Goal: Task Accomplishment & Management: Use online tool/utility

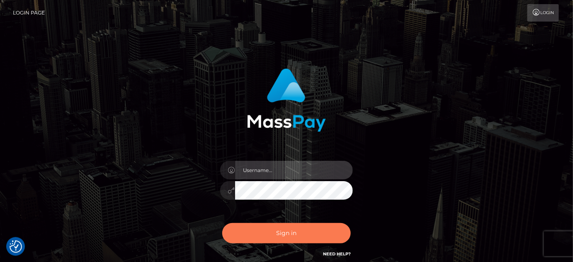
type input "[PERSON_NAME].spree"
click at [290, 231] on button "Sign in" at bounding box center [286, 233] width 129 height 20
type input "[PERSON_NAME].spree"
click at [275, 234] on button "Sign in" at bounding box center [286, 233] width 129 height 20
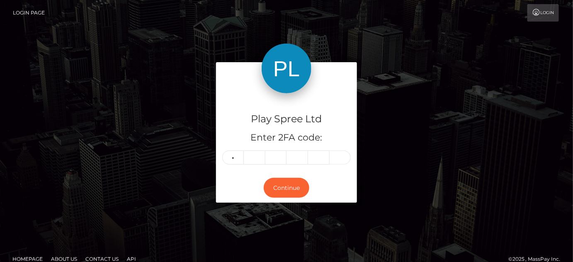
type input "0"
type input "5"
type input "3"
type input "2"
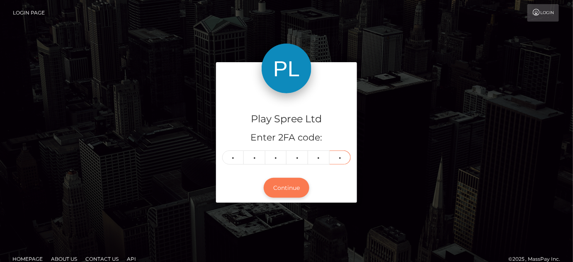
type input "9"
click at [297, 184] on button "Continue" at bounding box center [287, 188] width 46 height 20
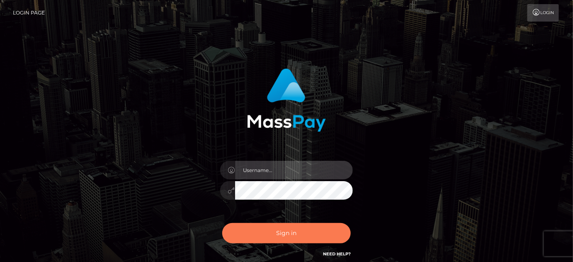
type input "[PERSON_NAME].spree"
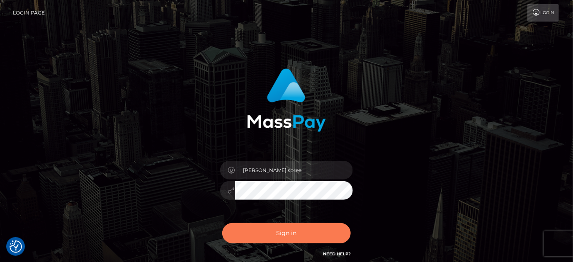
click at [310, 239] on button "Sign in" at bounding box center [286, 233] width 129 height 20
type input "[PERSON_NAME].spree"
click at [287, 237] on button "Sign in" at bounding box center [286, 233] width 129 height 20
